Goal: Find specific page/section: Find specific page/section

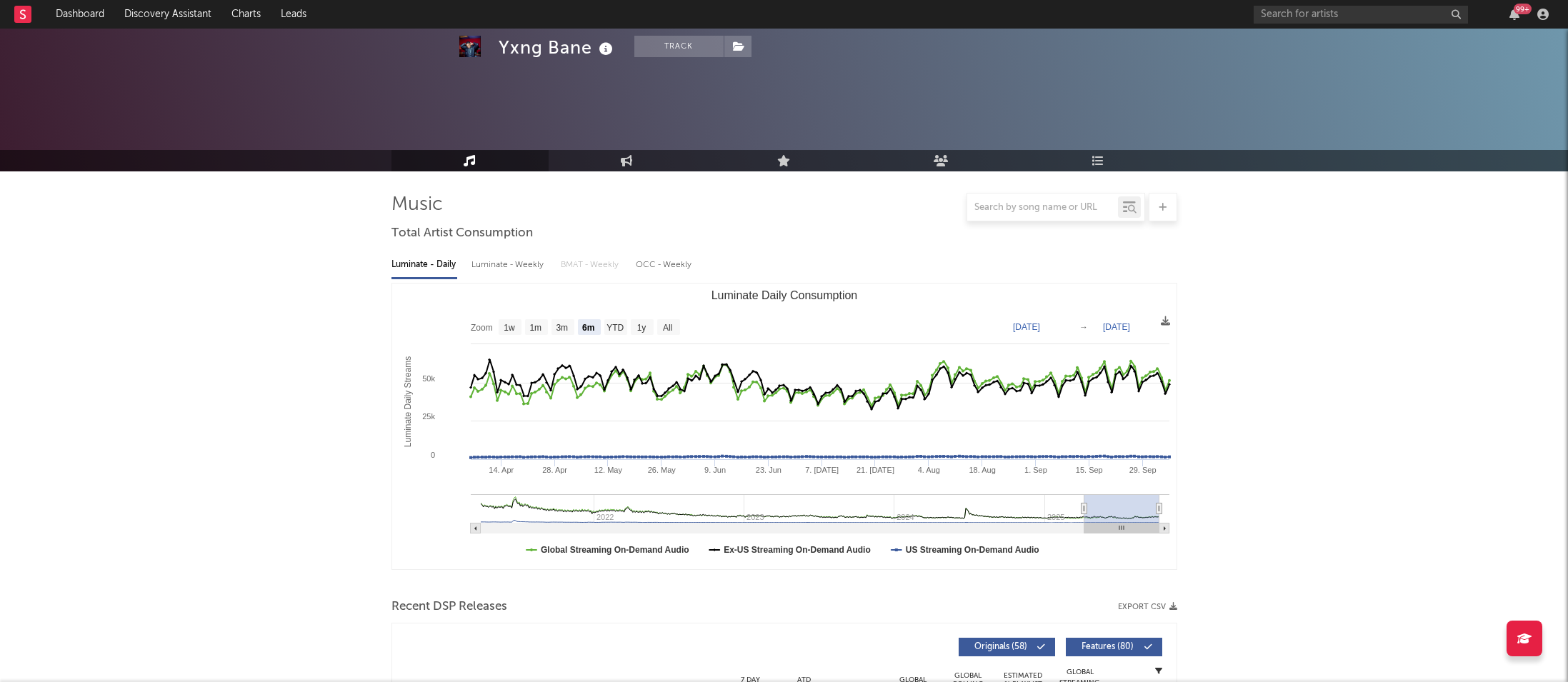
select select "6m"
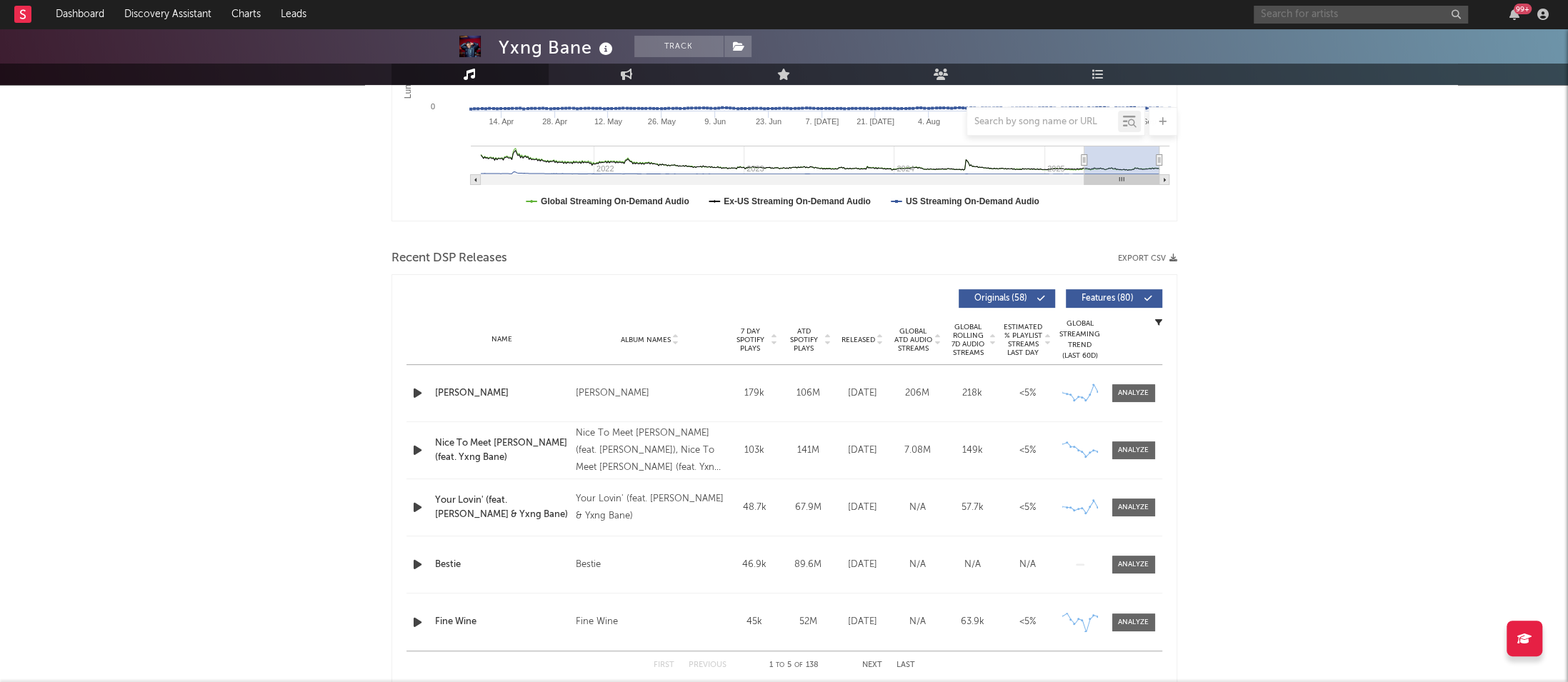
click at [1346, 12] on input "text" at bounding box center [1360, 14] width 214 height 18
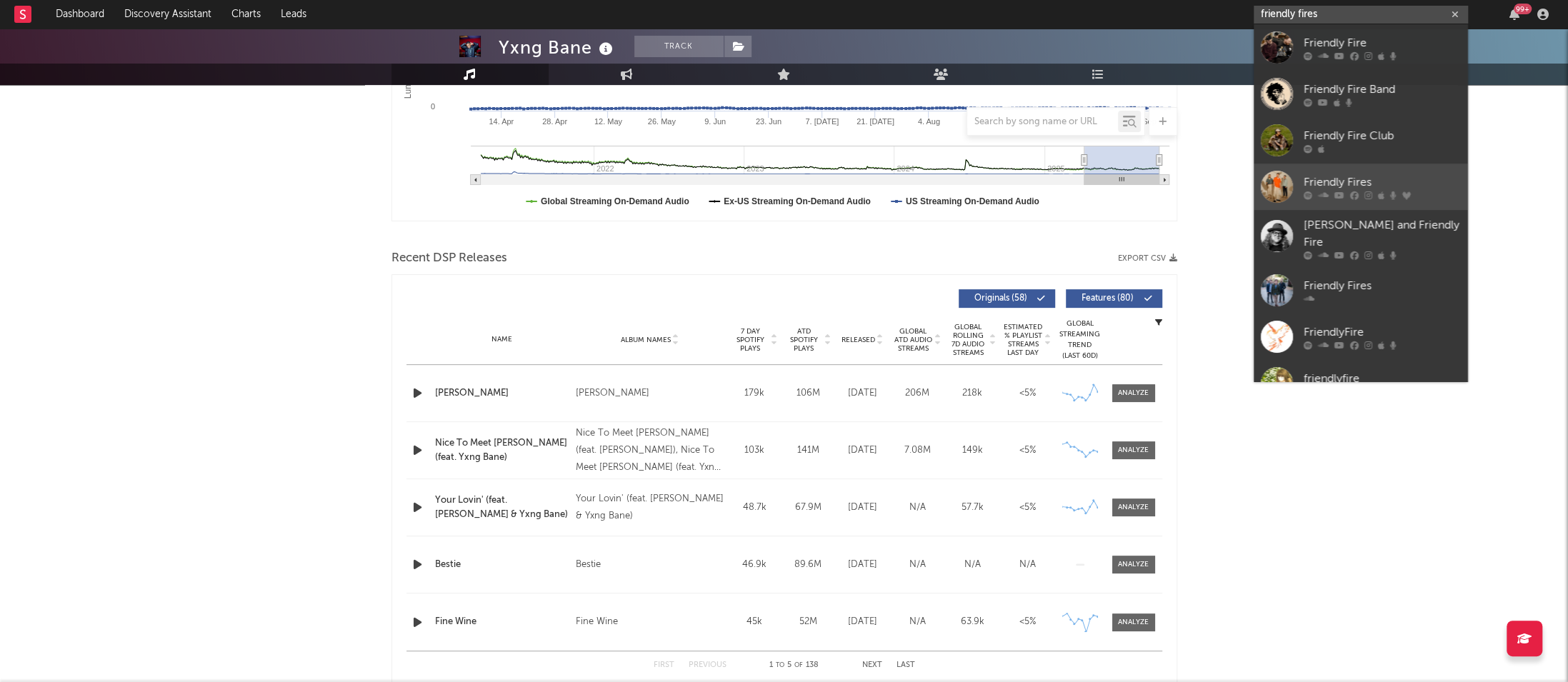
type input "friendly fires"
drag, startPoint x: 1353, startPoint y: 193, endPoint x: 1345, endPoint y: 196, distance: 8.5
click at [1353, 193] on icon at bounding box center [1355, 195] width 9 height 9
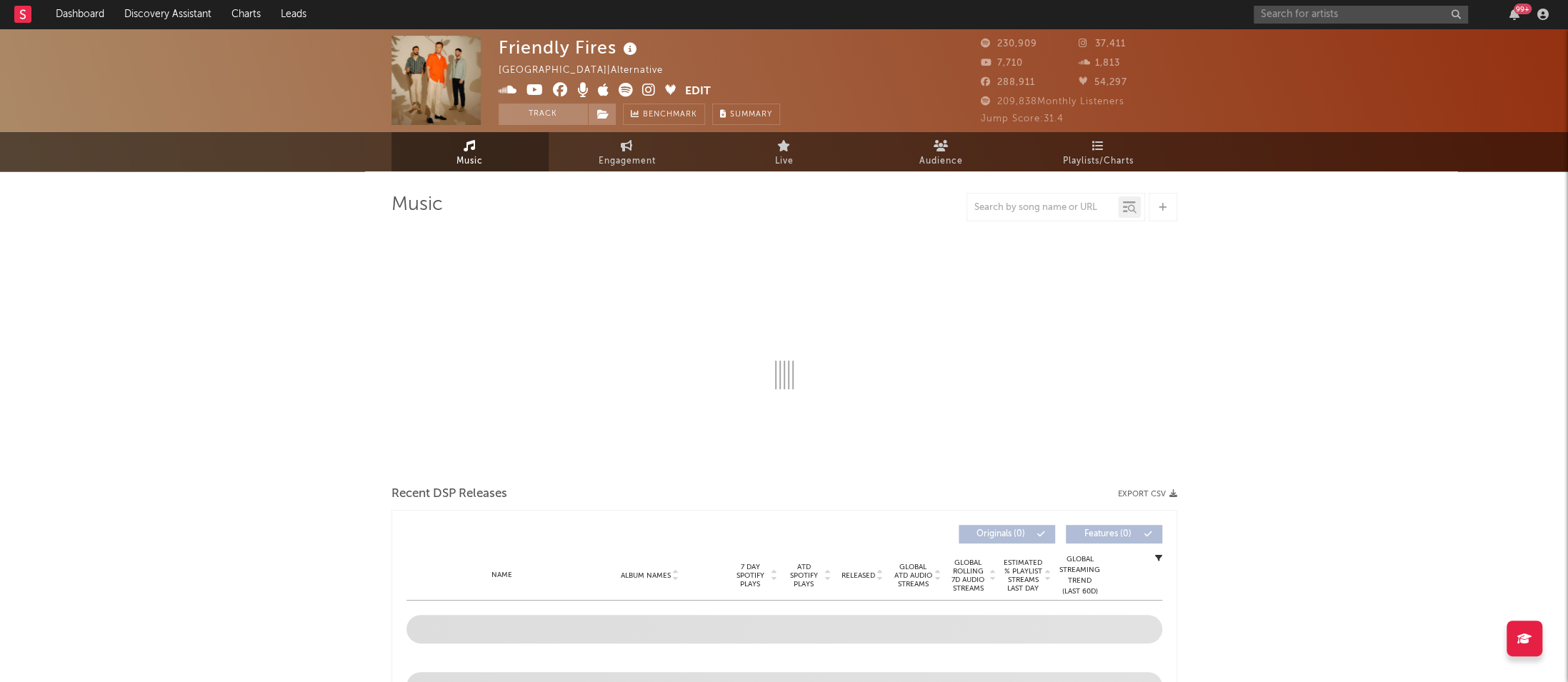
select select "6m"
